Goal: Task Accomplishment & Management: Manage account settings

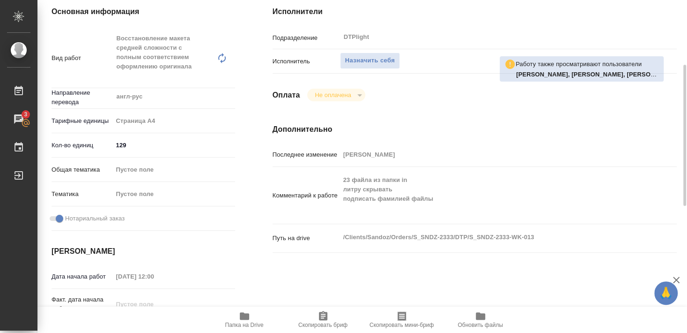
scroll to position [101, 0]
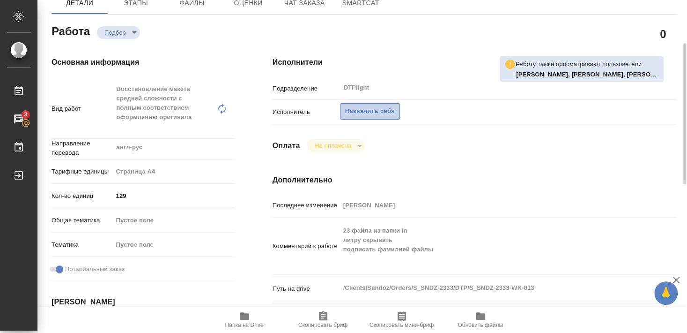
click at [382, 106] on span "Назначить себя" at bounding box center [370, 111] width 50 height 11
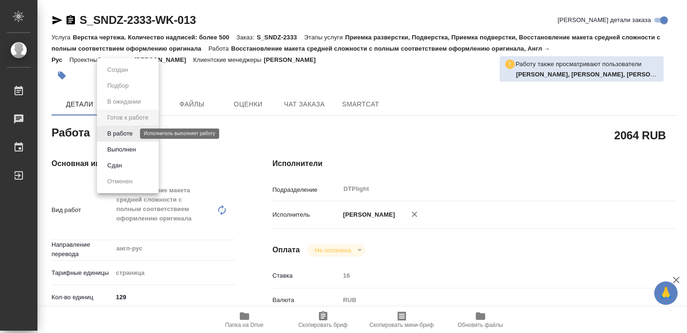
click at [126, 133] on button "В работе" at bounding box center [119, 133] width 31 height 10
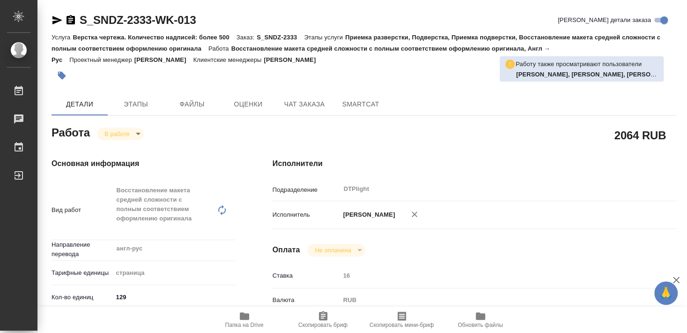
type textarea "x"
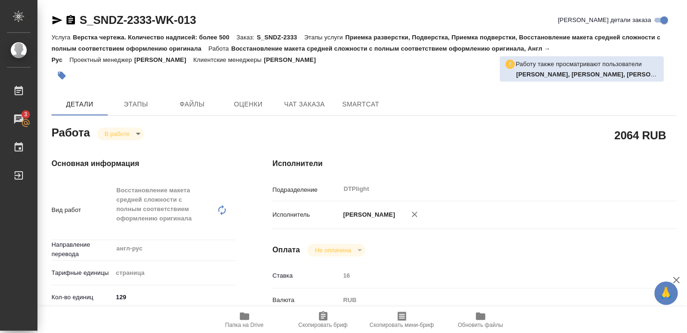
type textarea "x"
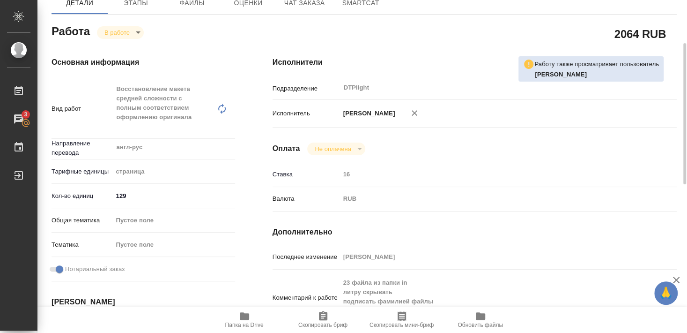
scroll to position [152, 0]
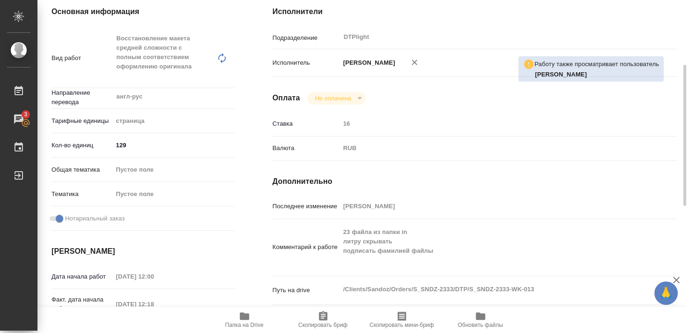
type textarea "x"
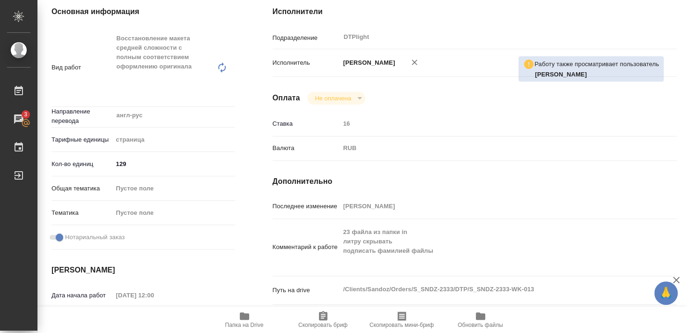
type textarea "x"
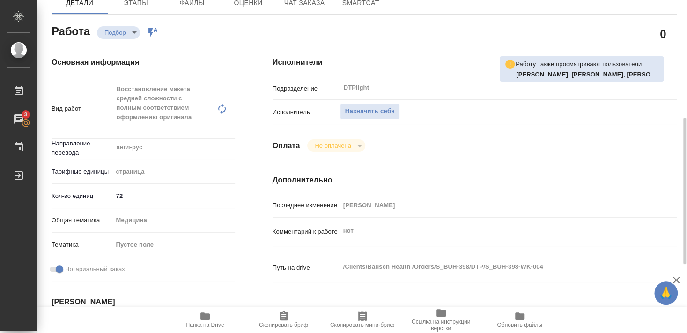
scroll to position [152, 0]
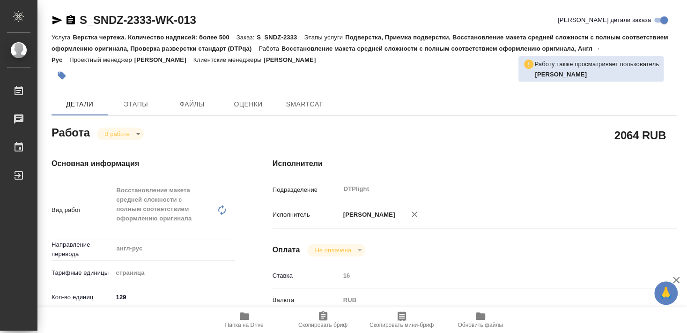
scroll to position [101, 0]
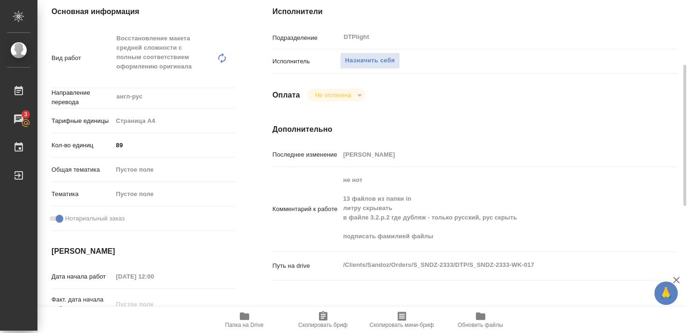
scroll to position [202, 0]
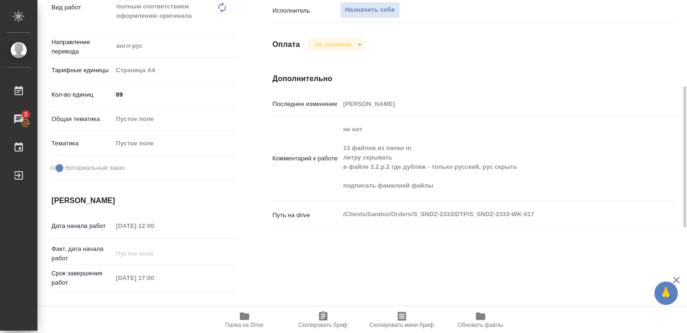
click at [243, 322] on span "Папка на Drive" at bounding box center [244, 324] width 38 height 7
